Goal: Transaction & Acquisition: Purchase product/service

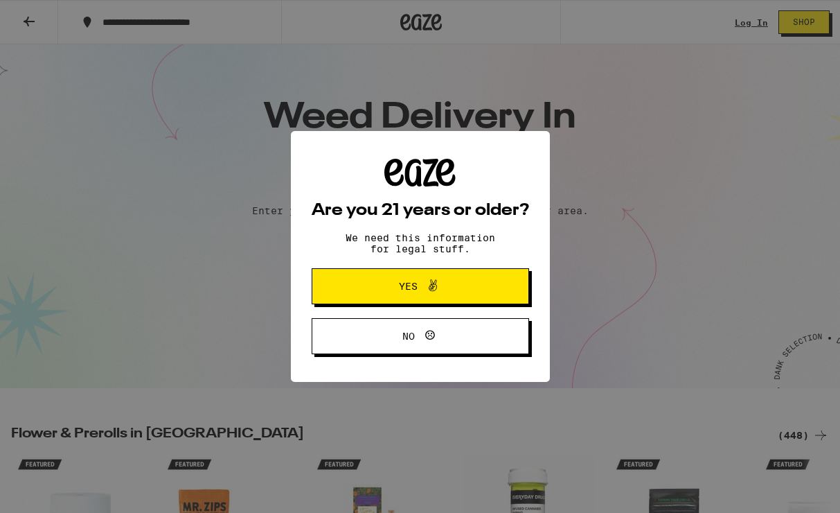
click at [359, 251] on div "Are you 21 years or older? We need this information for legal stuff. Yes No" at bounding box center [421, 257] width 218 height 196
click at [352, 279] on button "Yes" at bounding box center [421, 286] width 218 height 36
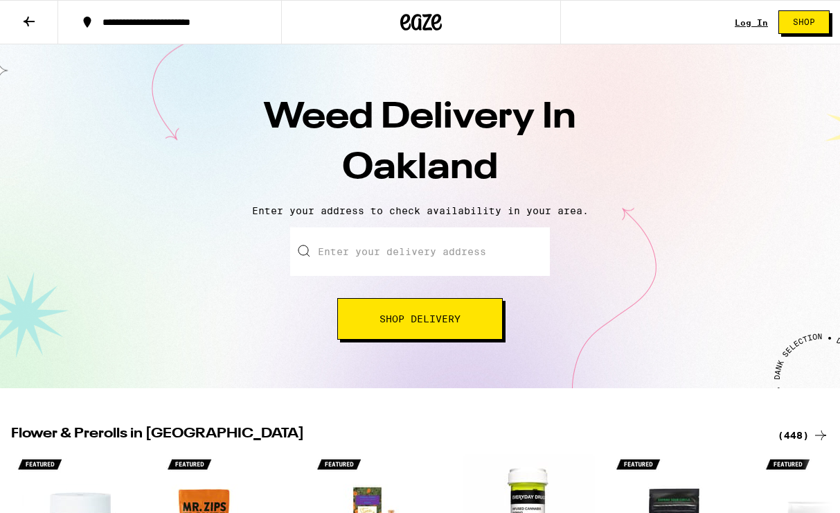
click at [407, 251] on input "Enter your delivery address" at bounding box center [420, 251] width 260 height 48
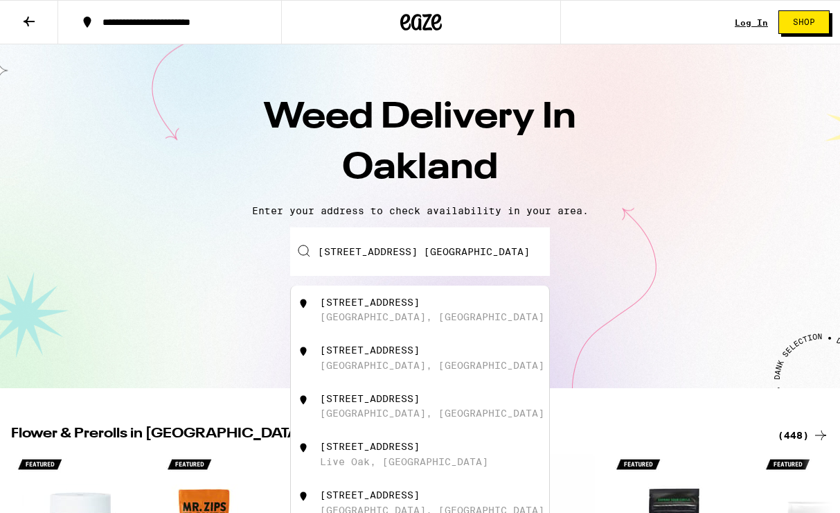
click at [363, 309] on div "[STREET_ADDRESS]" at bounding box center [443, 310] width 247 height 26
type input "[STREET_ADDRESS]"
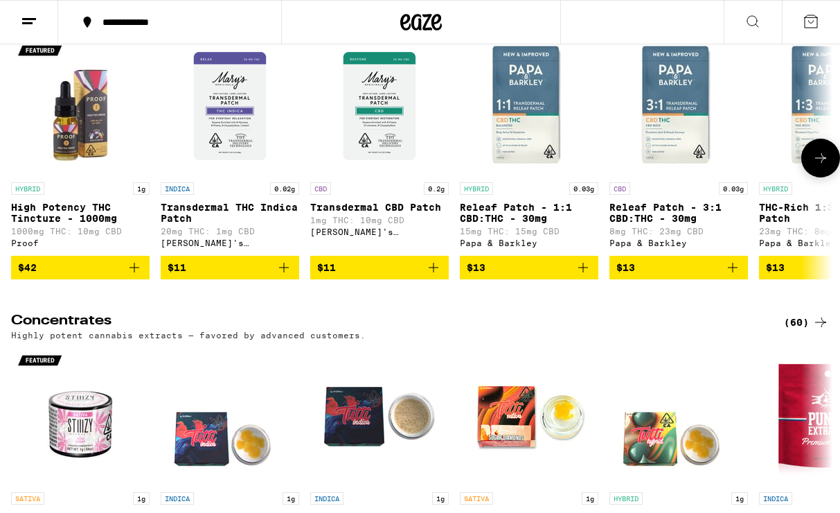
scroll to position [5512, 0]
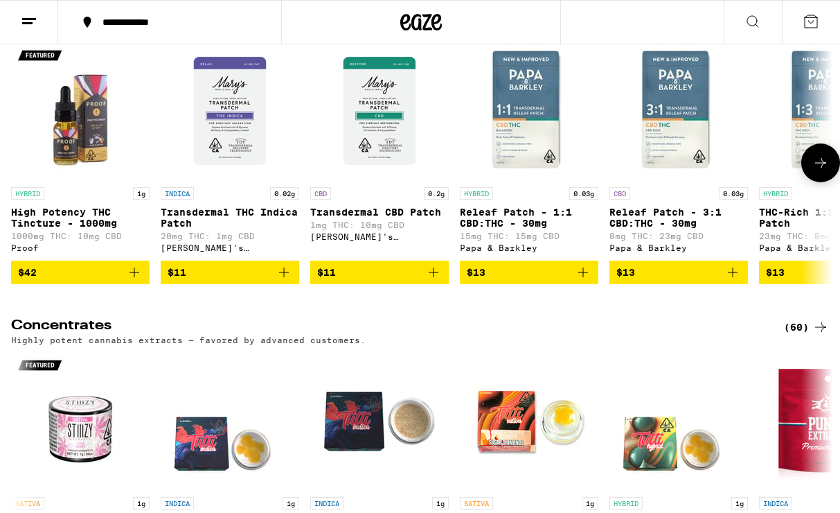
click at [817, 171] on icon at bounding box center [821, 162] width 17 height 17
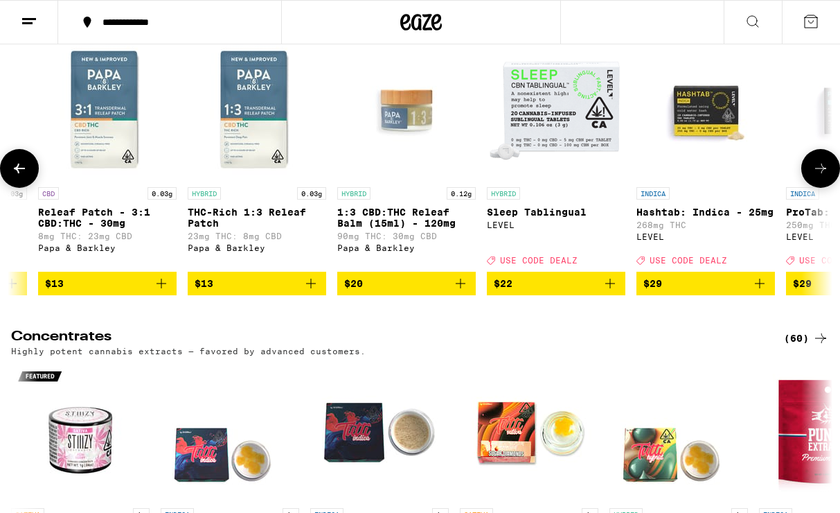
scroll to position [0, 667]
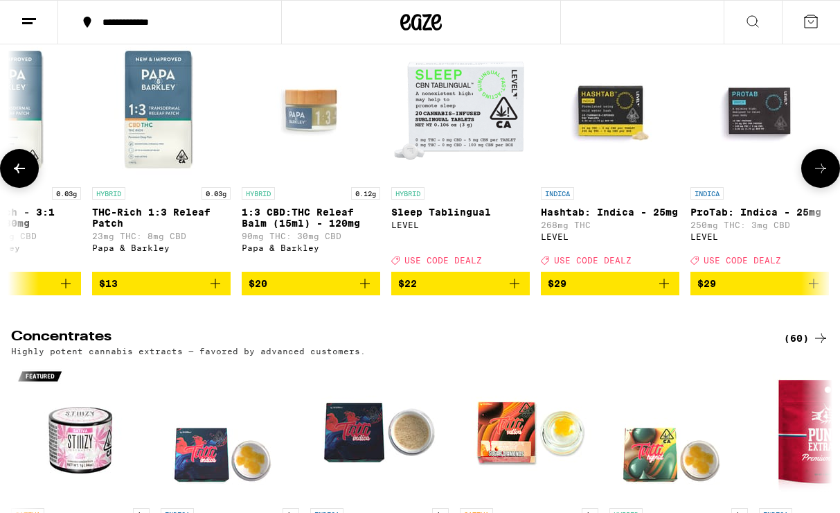
click at [821, 177] on icon at bounding box center [821, 168] width 17 height 17
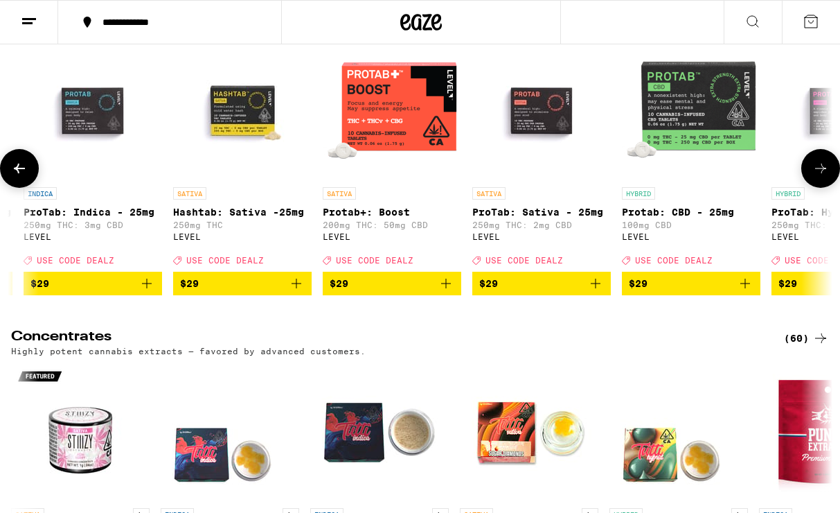
click at [821, 177] on icon at bounding box center [821, 168] width 17 height 17
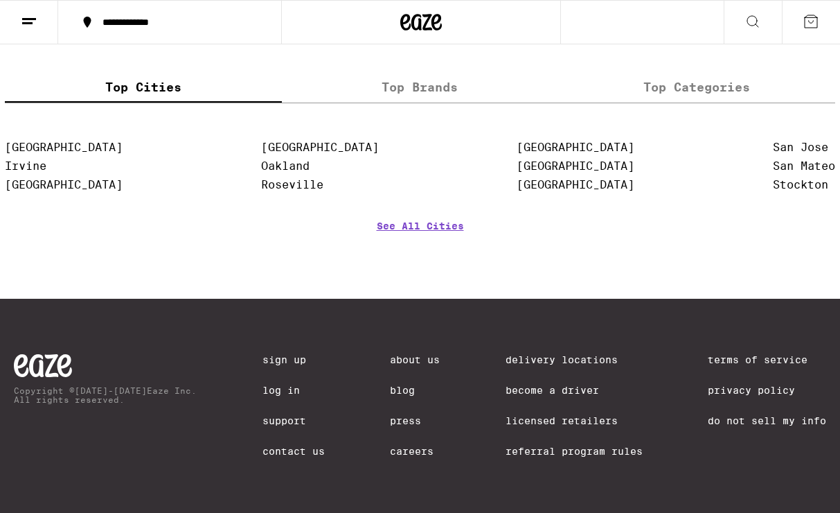
scroll to position [6399, 0]
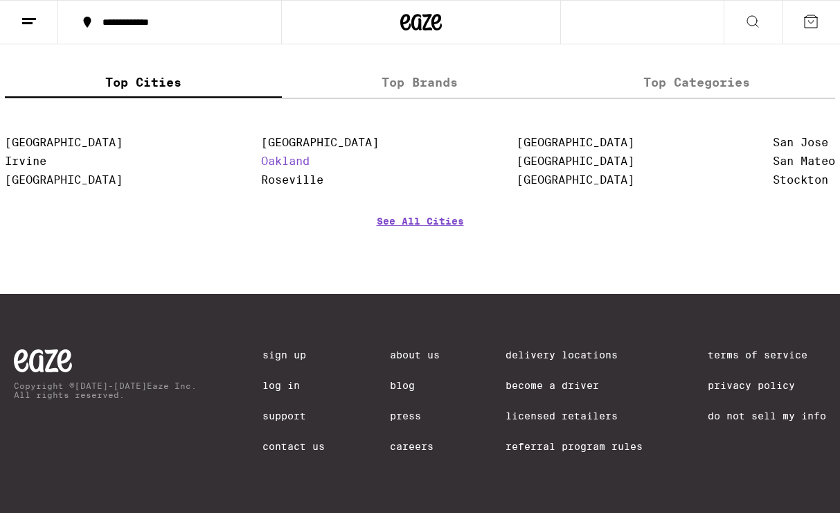
click at [285, 168] on link "Oakland" at bounding box center [285, 160] width 48 height 13
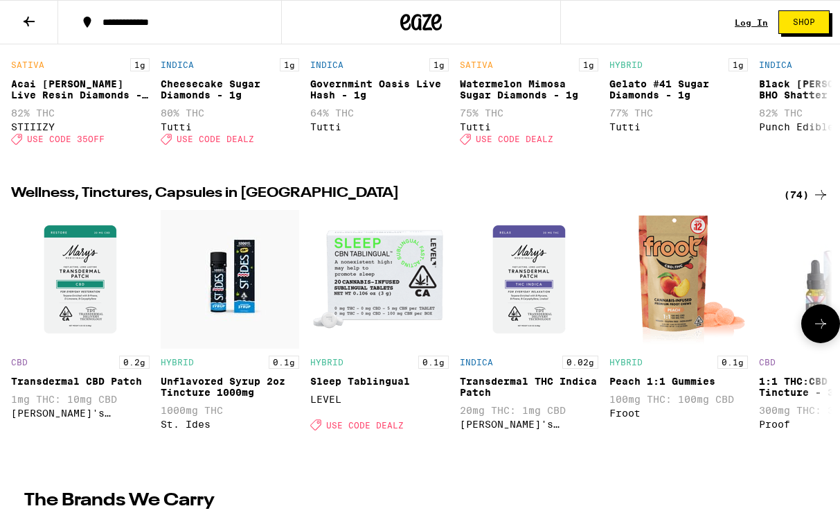
click at [827, 332] on icon at bounding box center [821, 323] width 17 height 17
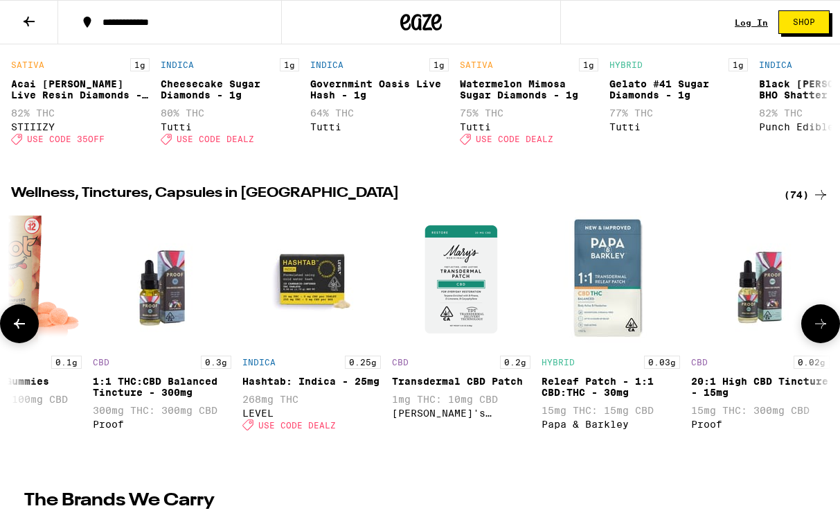
scroll to position [0, 667]
click at [827, 332] on icon at bounding box center [821, 323] width 17 height 17
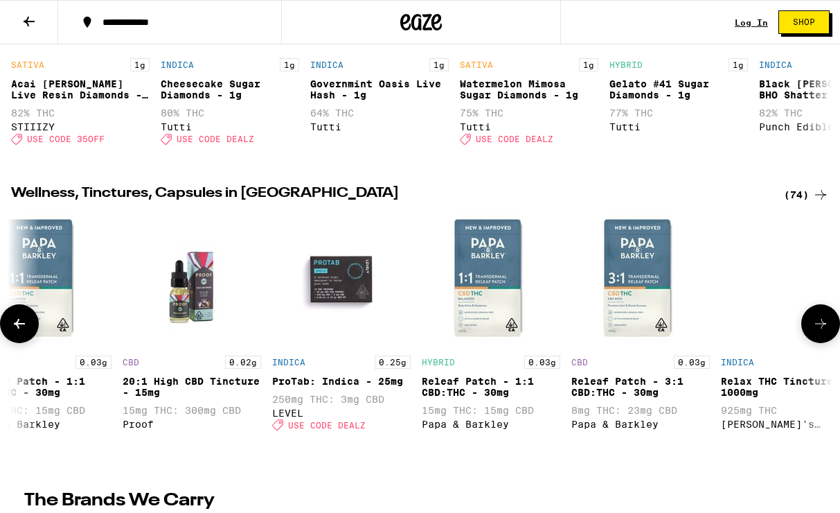
scroll to position [0, 1334]
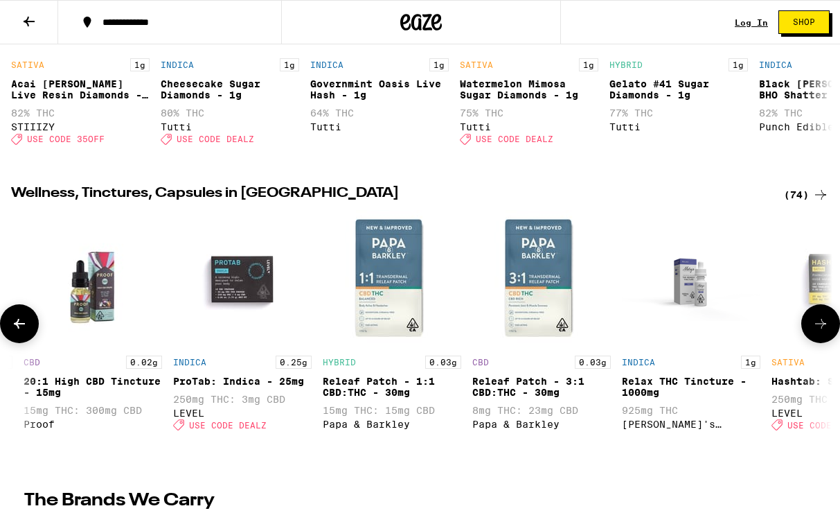
click at [827, 332] on icon at bounding box center [821, 323] width 17 height 17
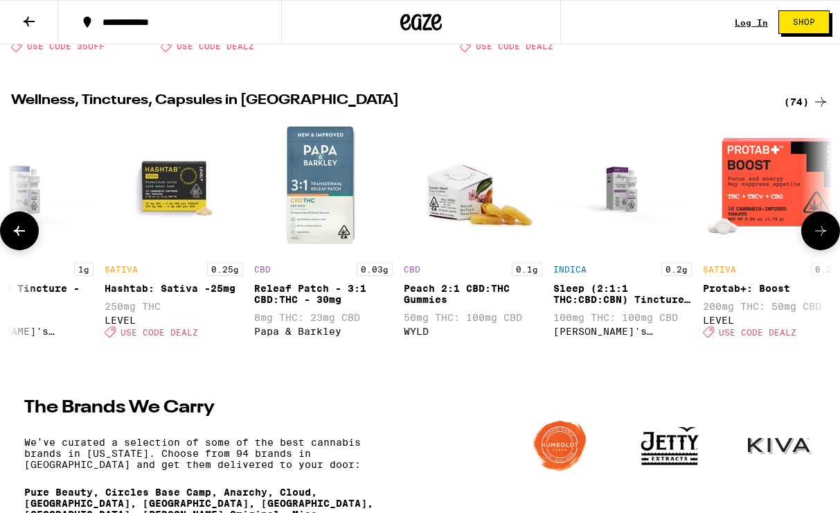
scroll to position [1511, 0]
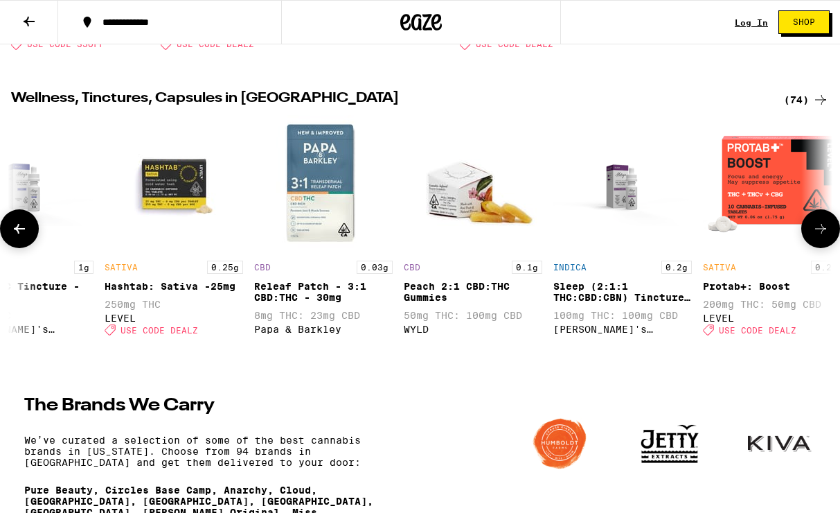
click at [583, 303] on div "Sleep (2:1:1 THC:CBD:CBN) Tincture - 200mg" at bounding box center [623, 292] width 139 height 22
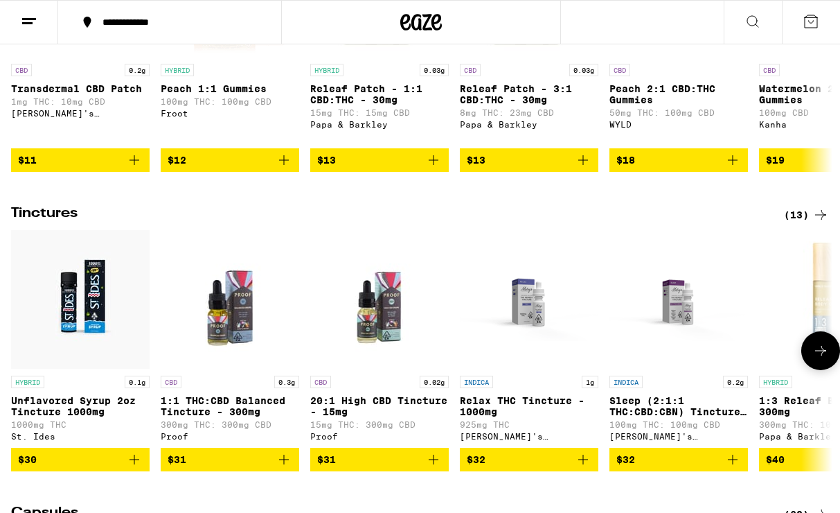
scroll to position [0, 1]
click at [824, 359] on icon at bounding box center [821, 350] width 17 height 17
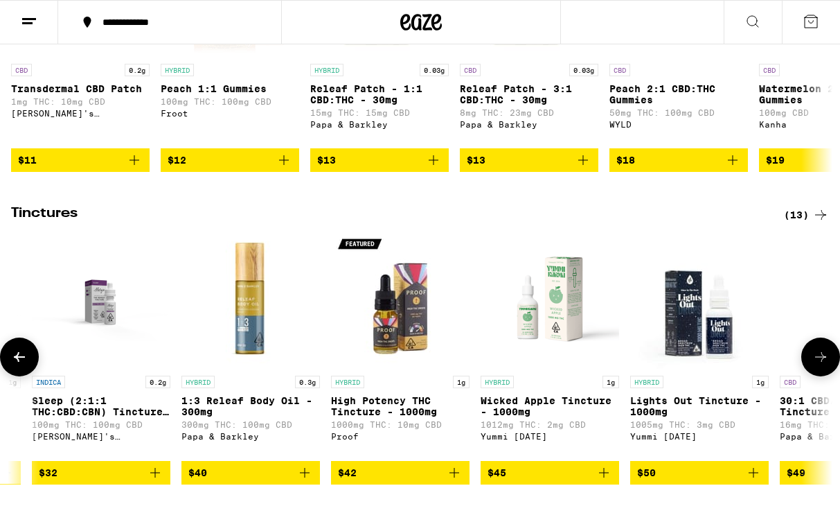
scroll to position [0, 668]
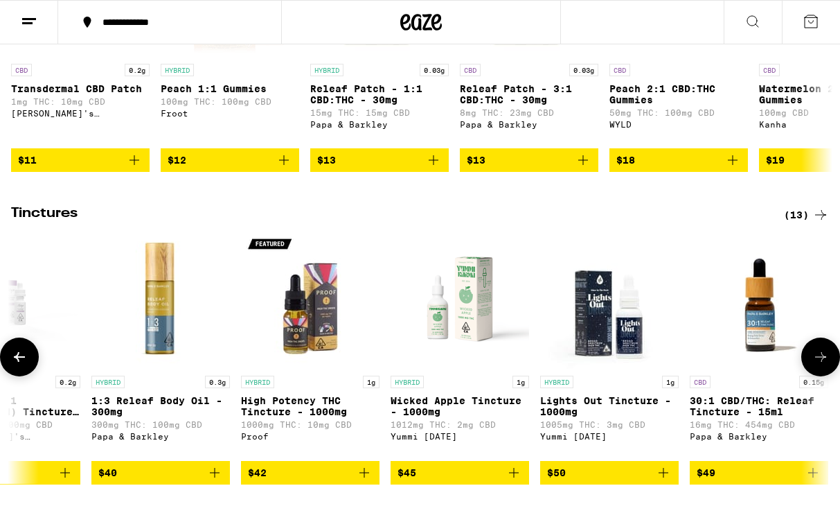
click at [817, 365] on icon at bounding box center [821, 356] width 17 height 17
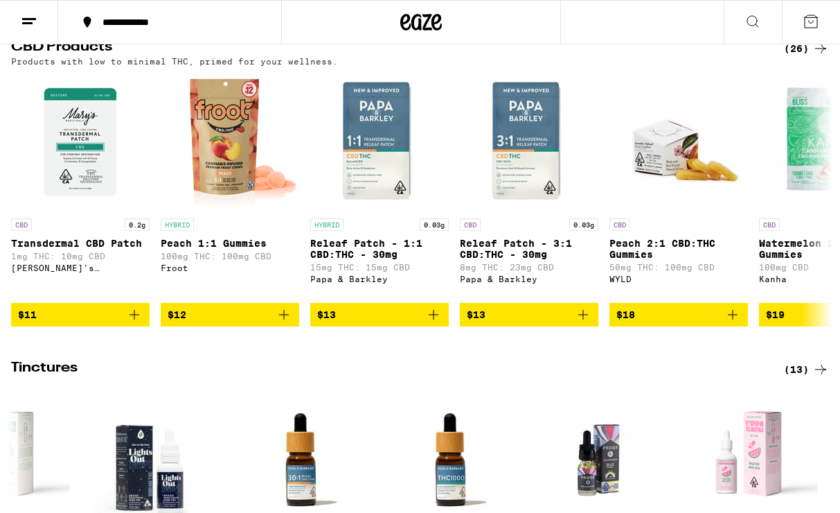
scroll to position [6, 0]
